Goal: Complete application form: Complete application form

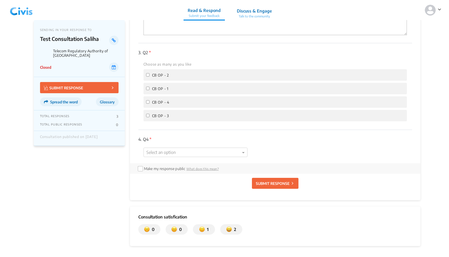
scroll to position [141, 0]
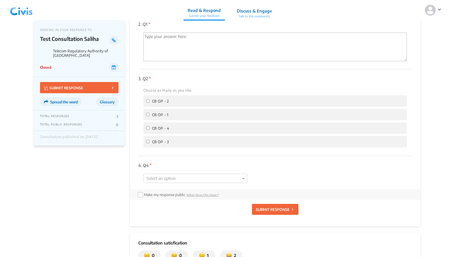
click at [148, 113] on input "CB OP - 1" at bounding box center [147, 114] width 3 height 3
click at [150, 115] on label "CB OP - 1" at bounding box center [157, 114] width 23 height 6
click at [150, 115] on input "CB OP - 1" at bounding box center [147, 114] width 3 height 3
checkbox input "true"
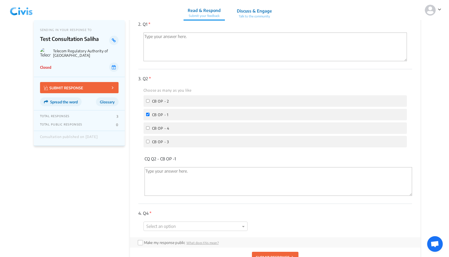
click at [149, 98] on label "CB OP - 2" at bounding box center [157, 101] width 23 height 6
click at [149, 99] on input "CB OP - 2" at bounding box center [147, 100] width 3 height 3
checkbox input "true"
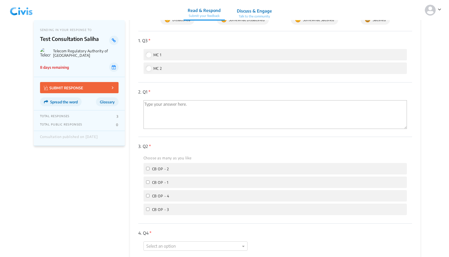
scroll to position [73, 0]
click at [149, 166] on label "CB OP - 2" at bounding box center [157, 169] width 23 height 6
click at [149, 167] on input "CB OP - 2" at bounding box center [147, 168] width 3 height 3
checkbox input "true"
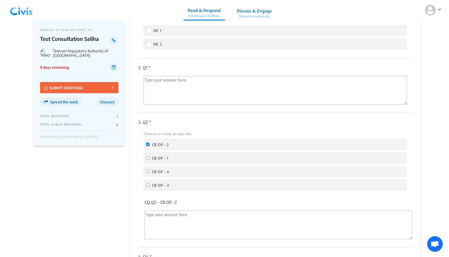
scroll to position [100, 0]
click at [146, 157] on input "CB OP - 1" at bounding box center [147, 155] width 3 height 3
checkbox input "true"
click at [148, 169] on input "CB OP - 4" at bounding box center [147, 169] width 3 height 3
checkbox input "true"
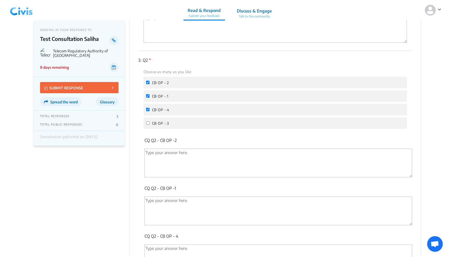
scroll to position [164, 0]
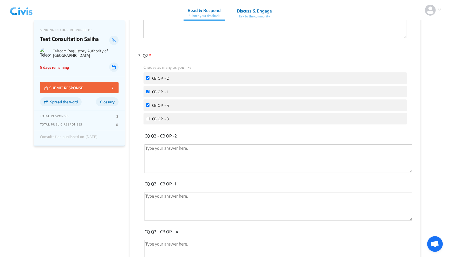
click at [148, 119] on label "CB OP - 3" at bounding box center [157, 119] width 23 height 6
click at [148, 119] on input "CB OP - 3" at bounding box center [147, 118] width 3 height 3
checkbox input "true"
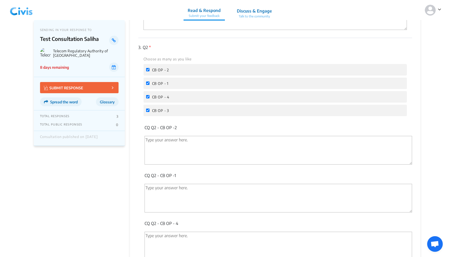
scroll to position [170, 0]
click at [147, 84] on input "CB OP - 1" at bounding box center [147, 85] width 3 height 3
checkbox input "false"
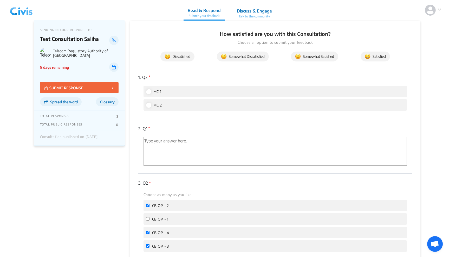
scroll to position [41, 0]
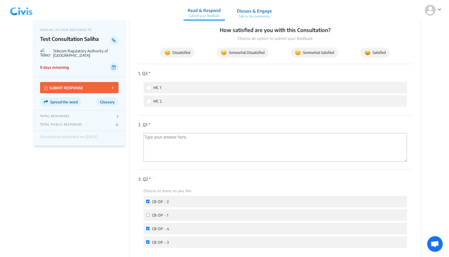
click at [148, 88] on input "MC 1" at bounding box center [148, 87] width 5 height 5
radio input "true"
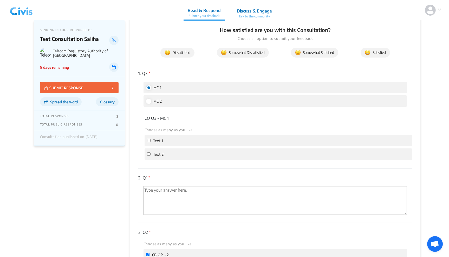
click at [150, 99] on input "MC 2" at bounding box center [148, 101] width 5 height 5
radio input "true"
radio input "false"
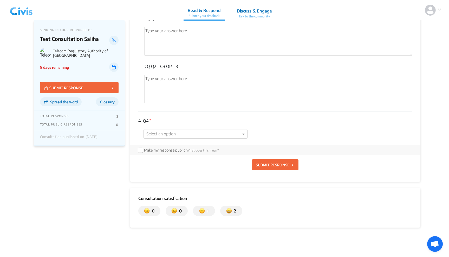
scroll to position [291, 0]
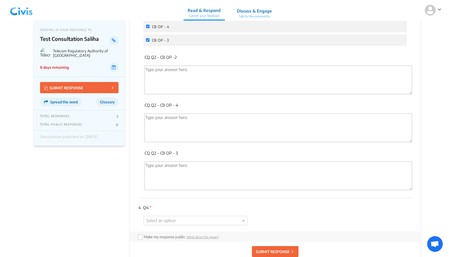
click at [232, 1] on div "Read & Respond Submit your feedback Discuss & Engage Talk to the community" at bounding box center [230, 9] width 93 height 21
